Goal: Navigation & Orientation: Find specific page/section

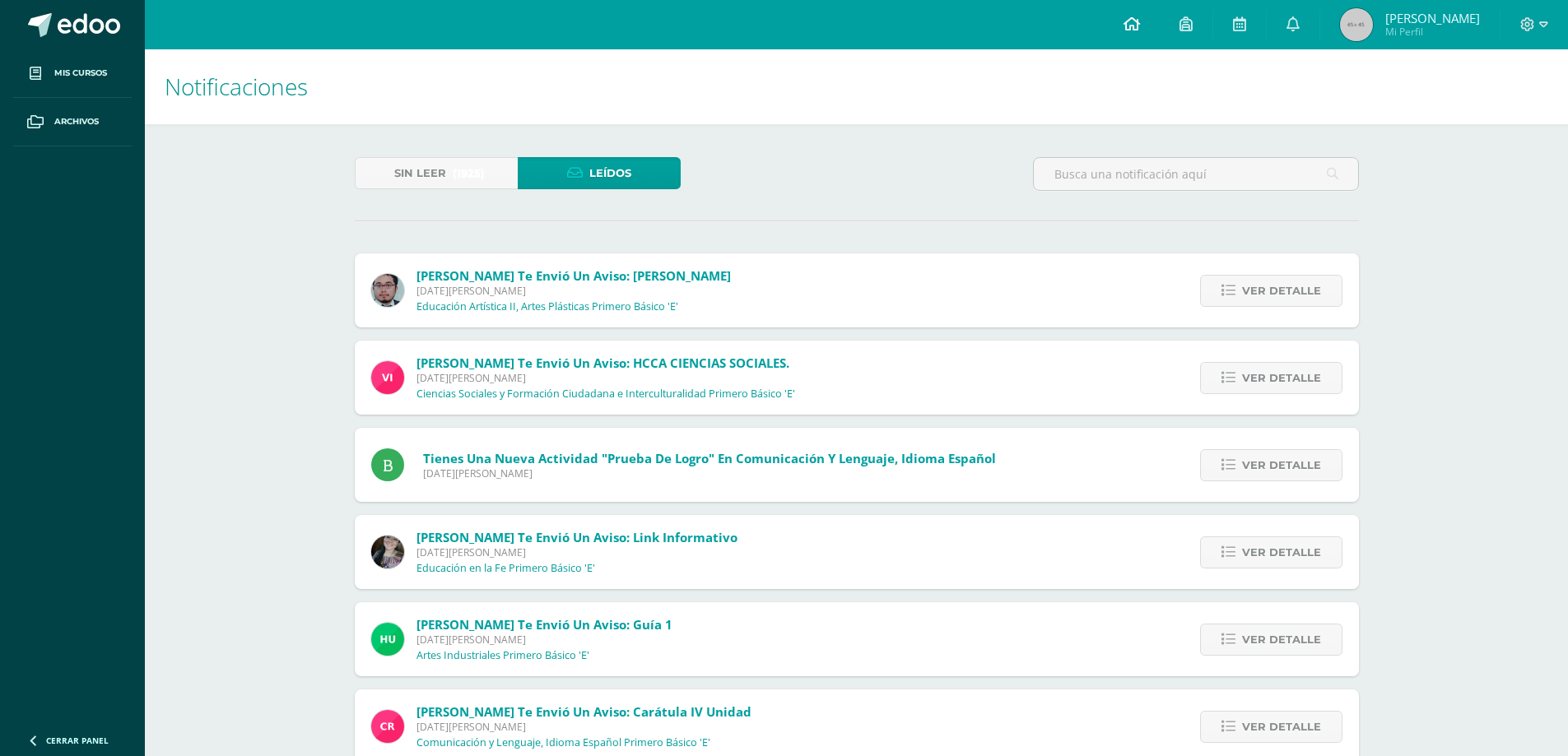
click at [1136, 22] on icon at bounding box center [1131, 24] width 17 height 15
